Goal: Task Accomplishment & Management: Manage account settings

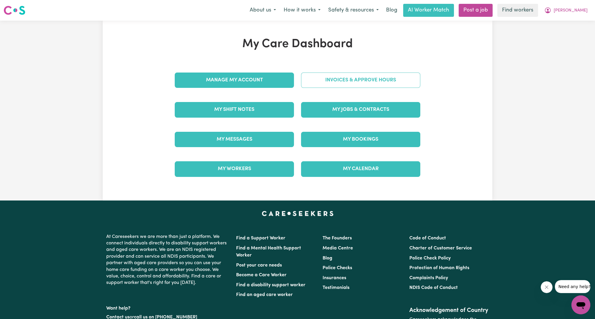
click at [322, 85] on link "Invoices & Approve Hours" at bounding box center [360, 80] width 119 height 15
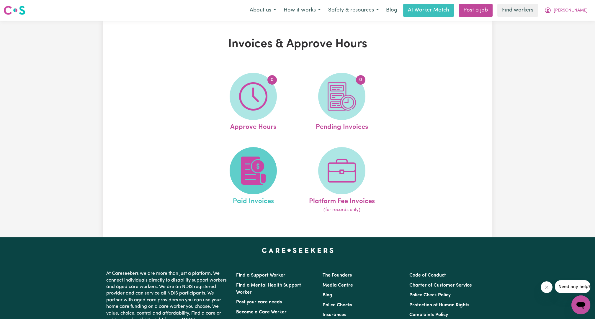
click at [253, 183] on img at bounding box center [253, 171] width 28 height 28
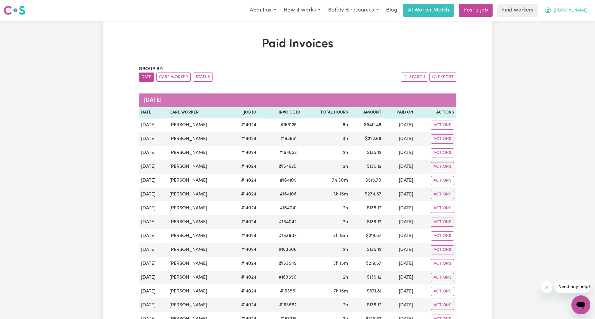
click at [582, 13] on span "[PERSON_NAME]" at bounding box center [571, 10] width 34 height 6
click at [575, 30] on link "Logout" at bounding box center [568, 33] width 47 height 11
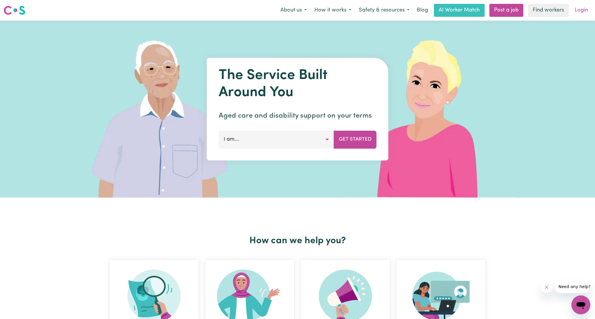
click at [582, 14] on link "Login" at bounding box center [581, 10] width 20 height 13
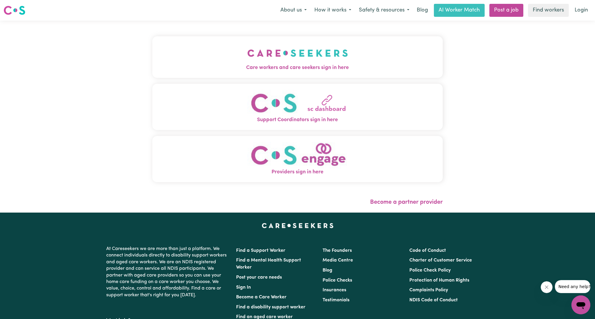
click at [193, 50] on button "Care workers and care seekers sign in here" at bounding box center [297, 56] width 290 height 41
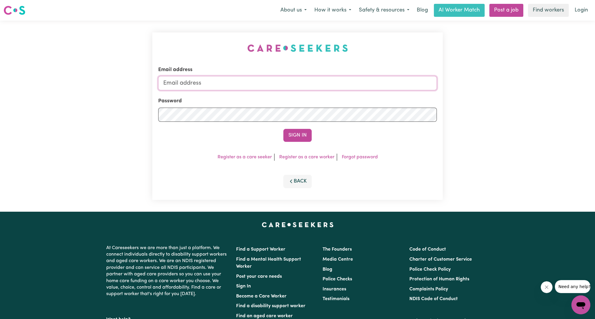
click at [250, 85] on input "Email address" at bounding box center [297, 83] width 279 height 14
drag, startPoint x: 193, startPoint y: 81, endPoint x: 360, endPoint y: 103, distance: 168.7
click at [357, 103] on form "Email address [EMAIL_ADDRESS][PERSON_NAME][DOMAIN_NAME] Password Sign In" at bounding box center [297, 104] width 279 height 76
type input "[EMAIL_ADDRESS][DOMAIN_NAME]"
click at [286, 137] on button "Sign In" at bounding box center [297, 135] width 28 height 13
